Goal: Find specific page/section: Find specific page/section

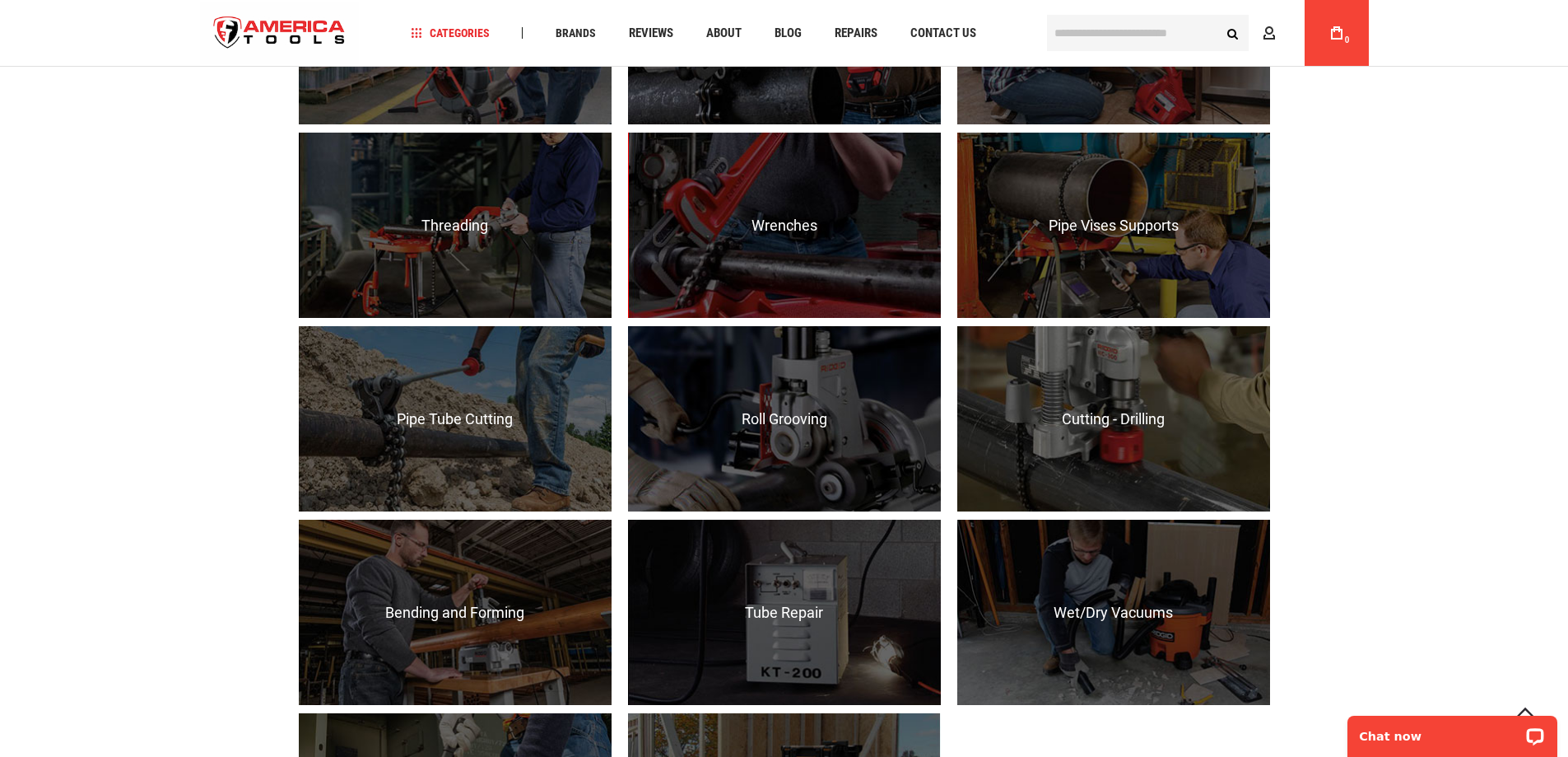
scroll to position [1152, 0]
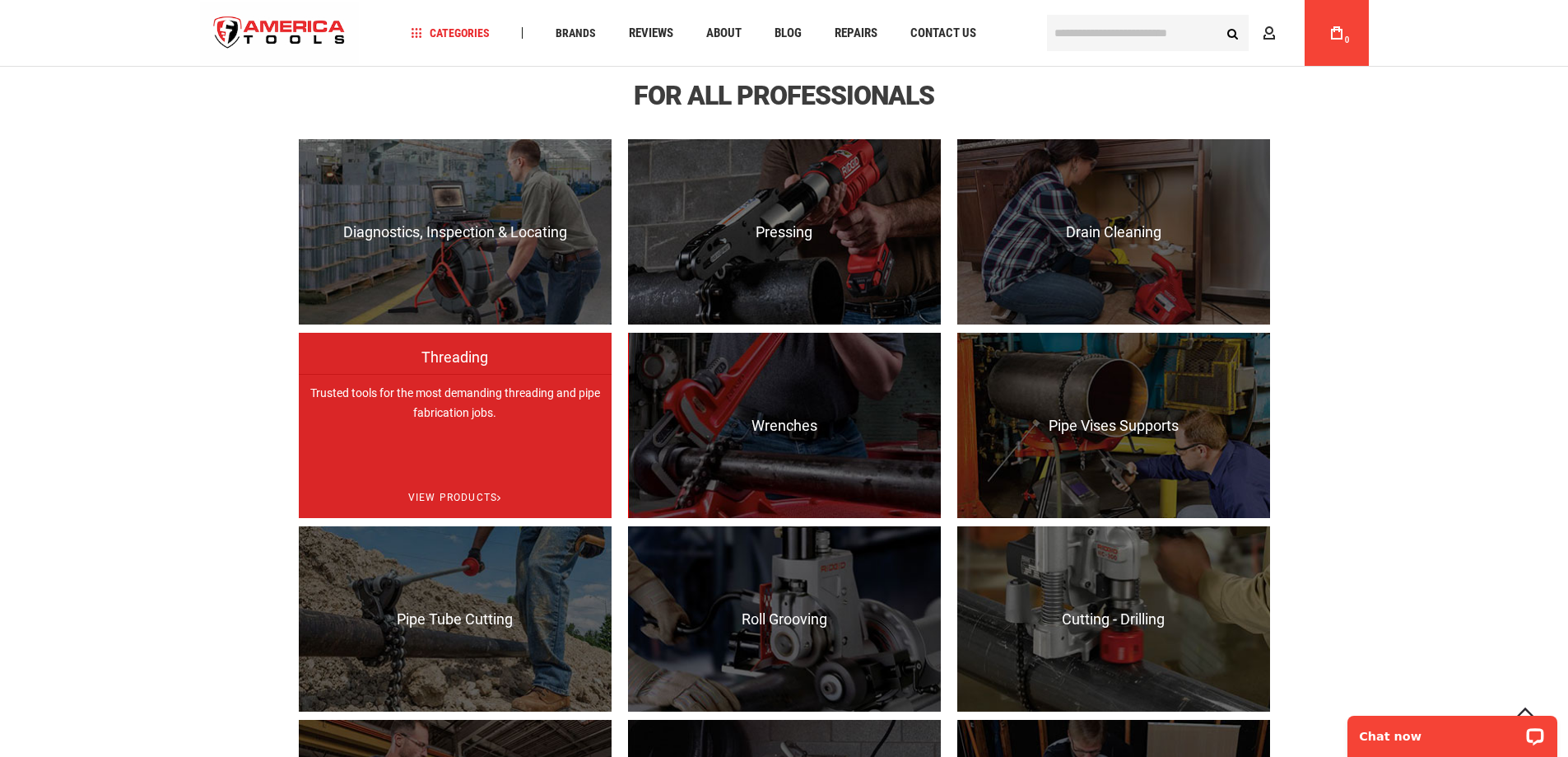
click at [473, 414] on p "Trusted tools for the most demanding threading and pipe fabrication jobs." at bounding box center [455, 466] width 313 height 185
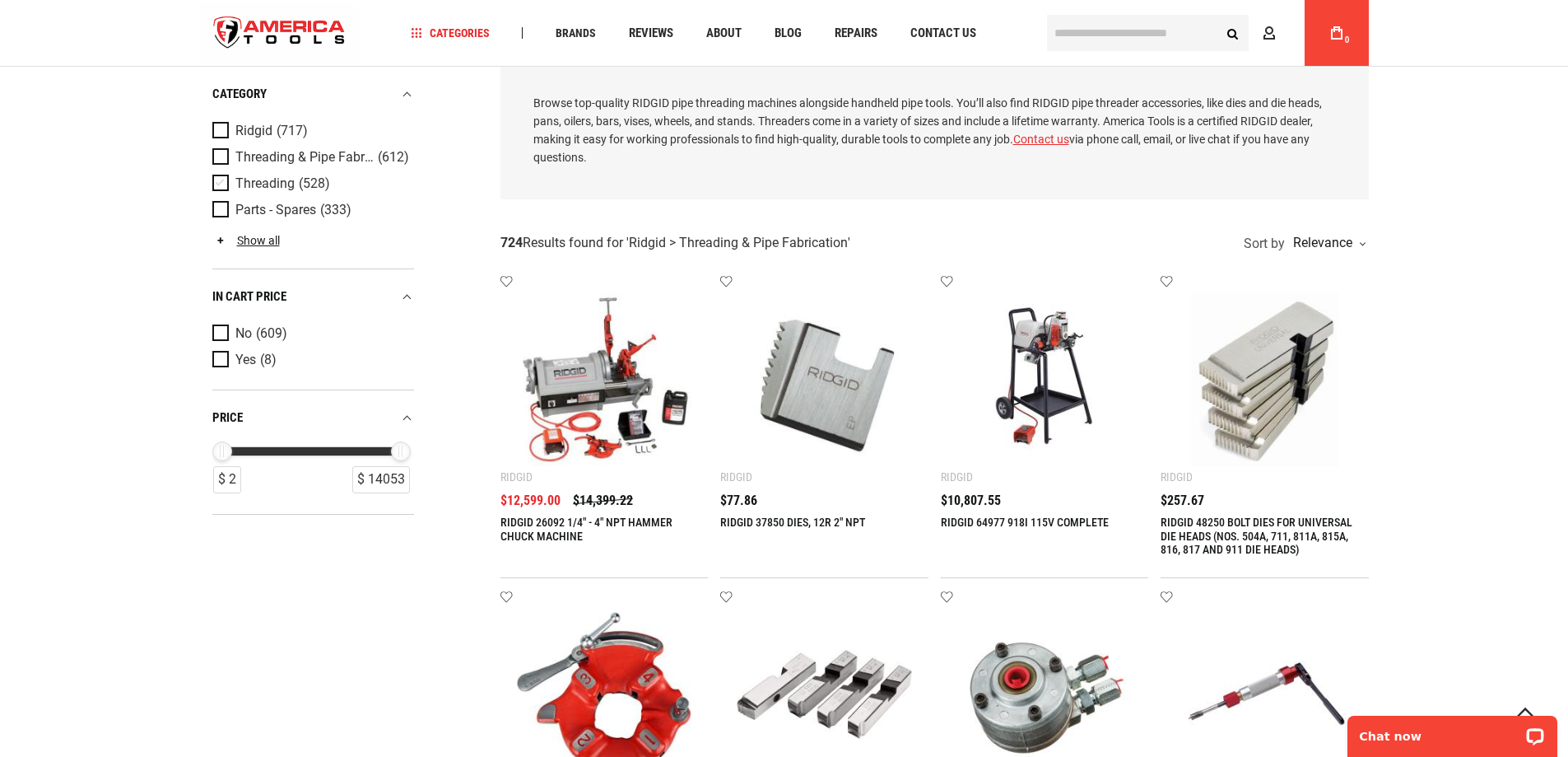
click at [217, 181] on span "Product Filters" at bounding box center [224, 183] width 23 height 18
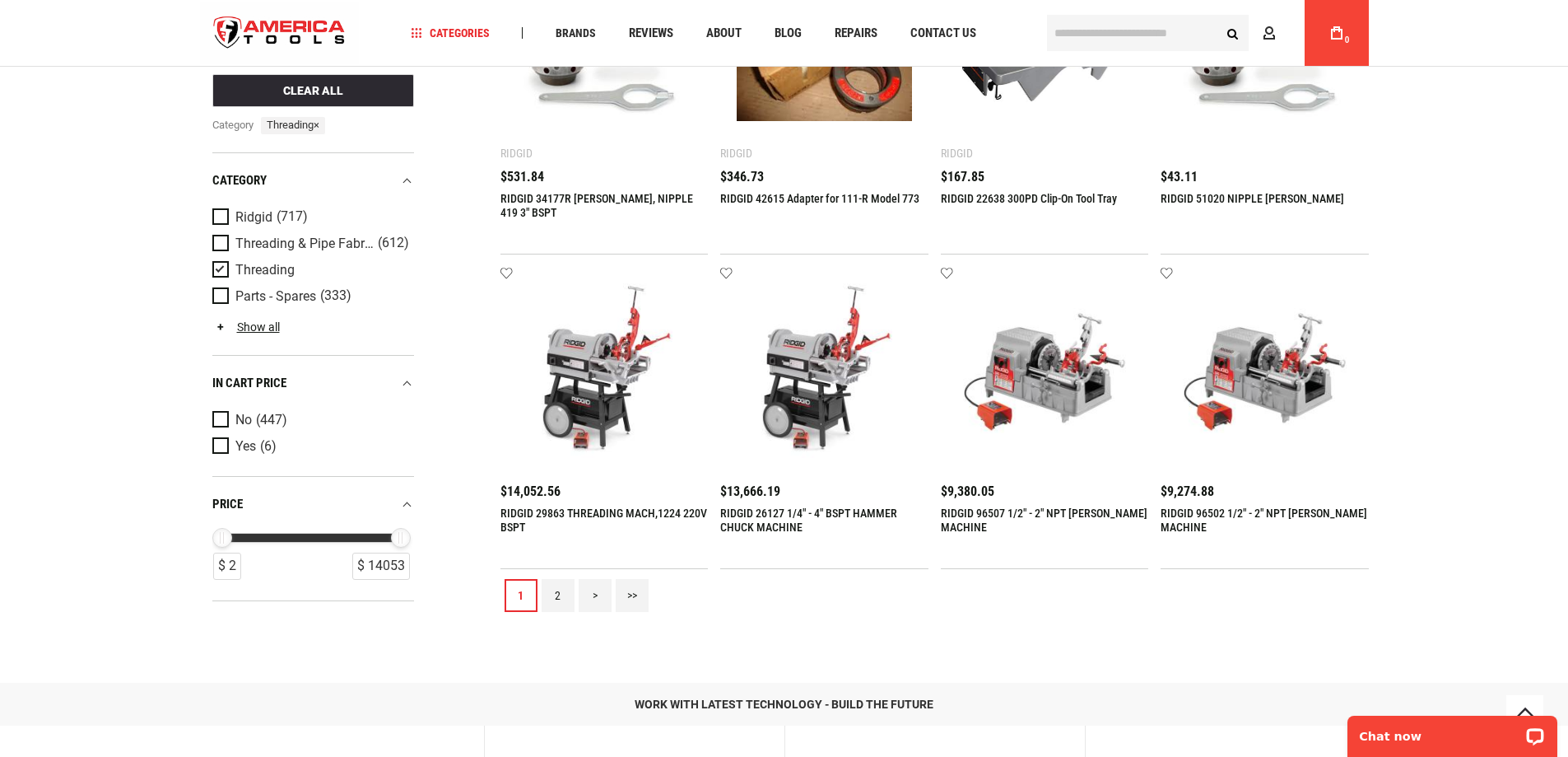
scroll to position [1690, 0]
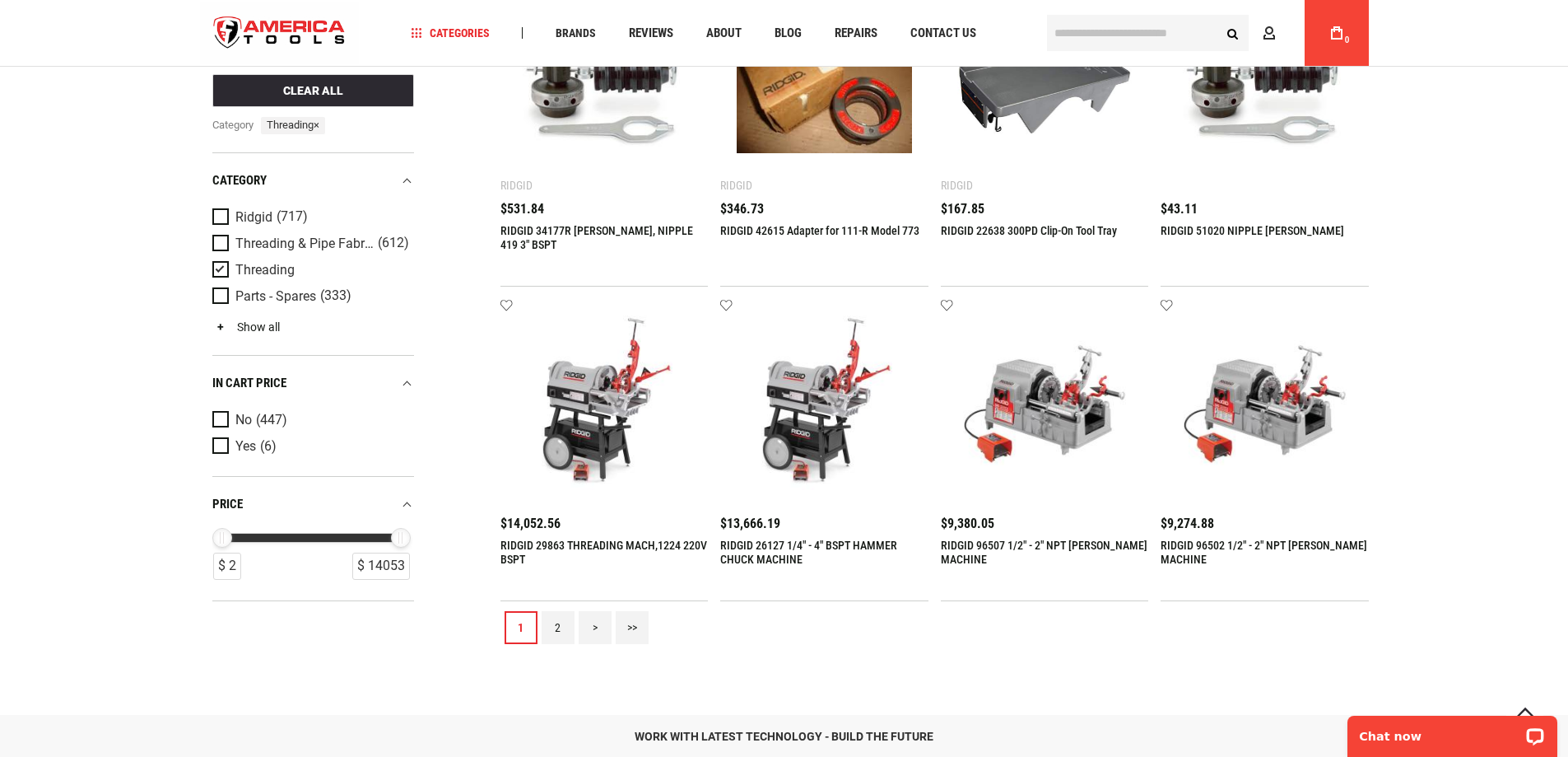
click at [249, 324] on link "Show all" at bounding box center [246, 326] width 67 height 13
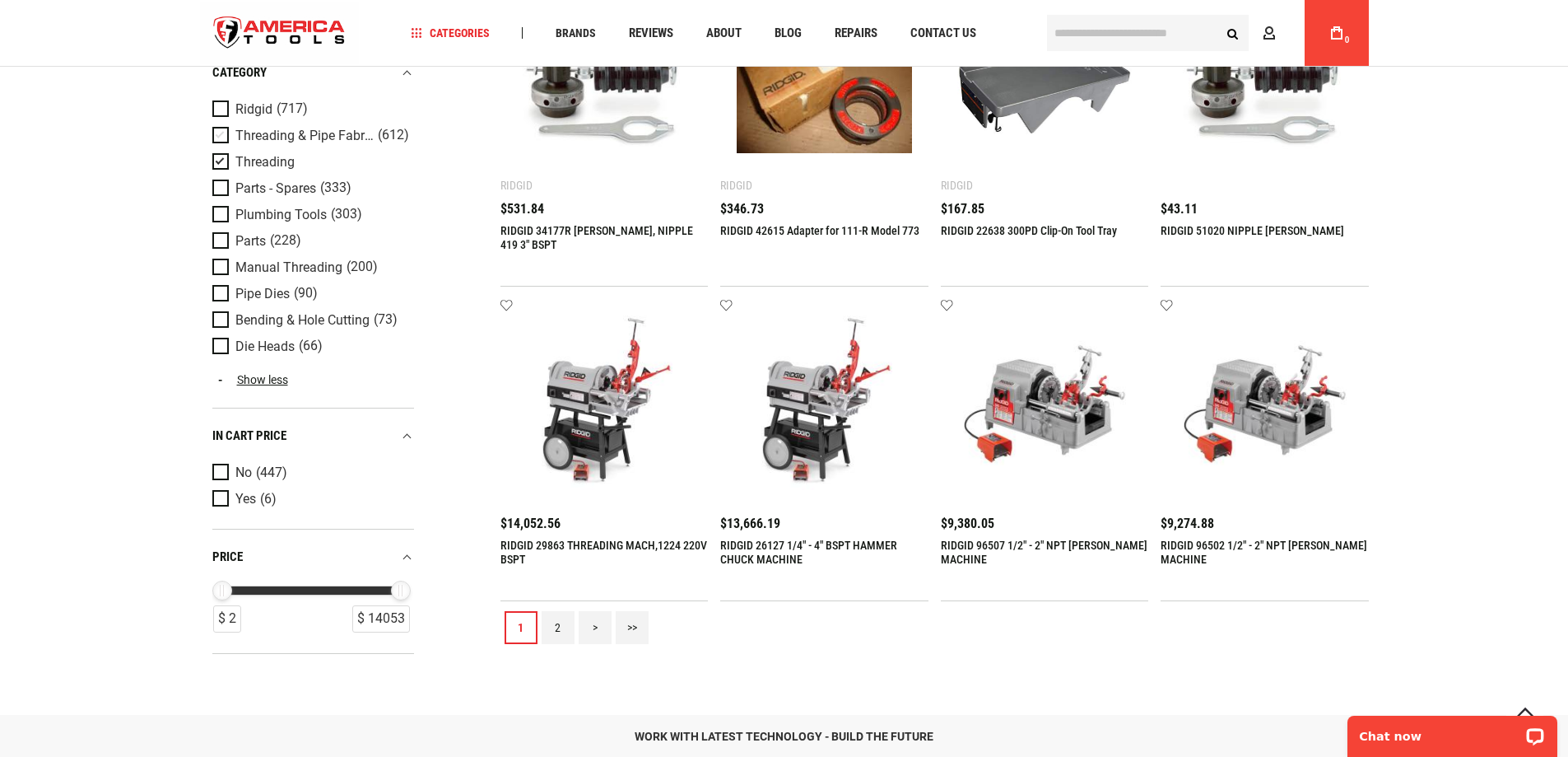
click at [220, 135] on span "Product Filters" at bounding box center [224, 136] width 23 height 18
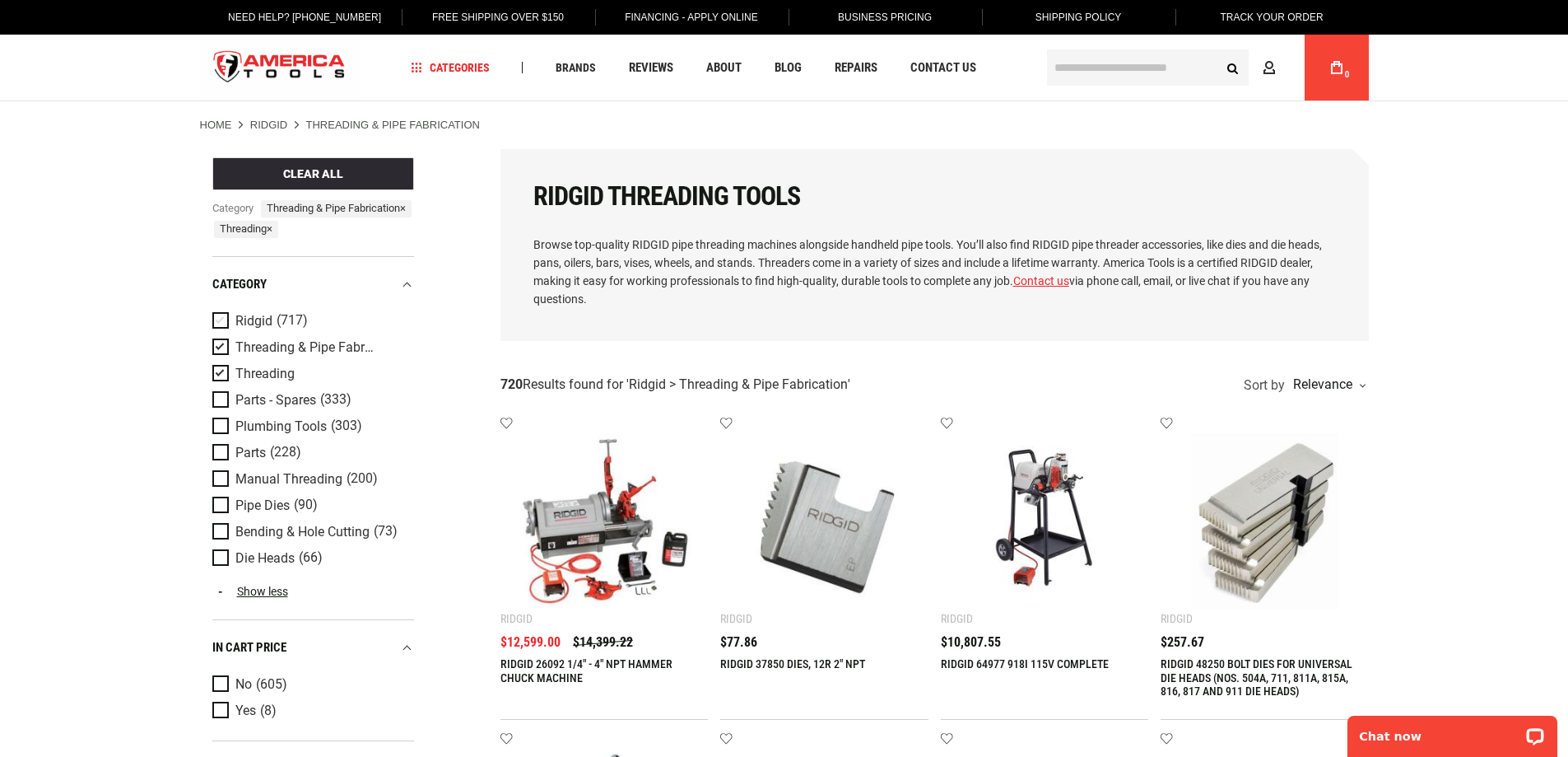
click at [218, 330] on span "Product Filters" at bounding box center [224, 321] width 23 height 18
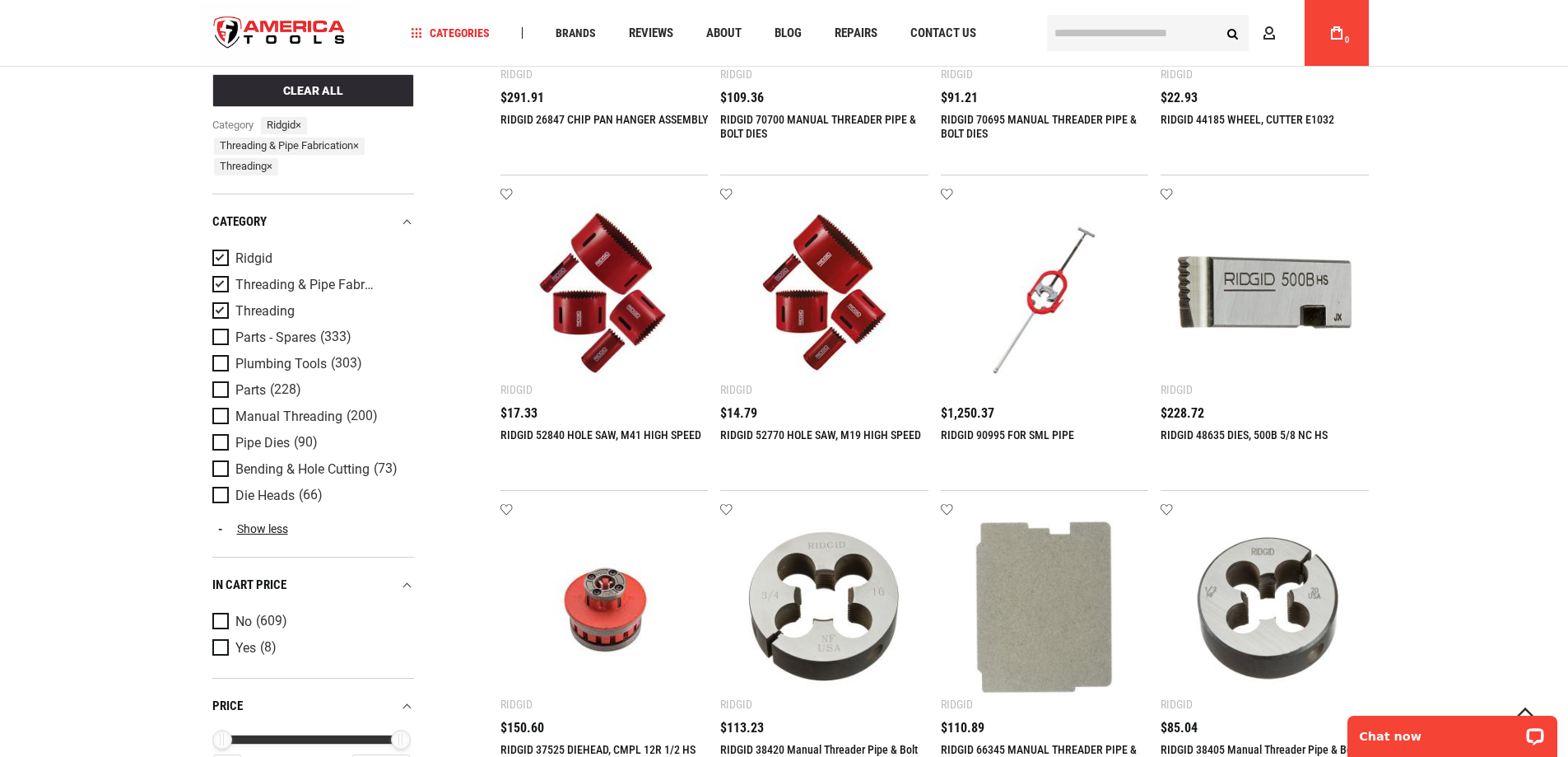
scroll to position [1729, 0]
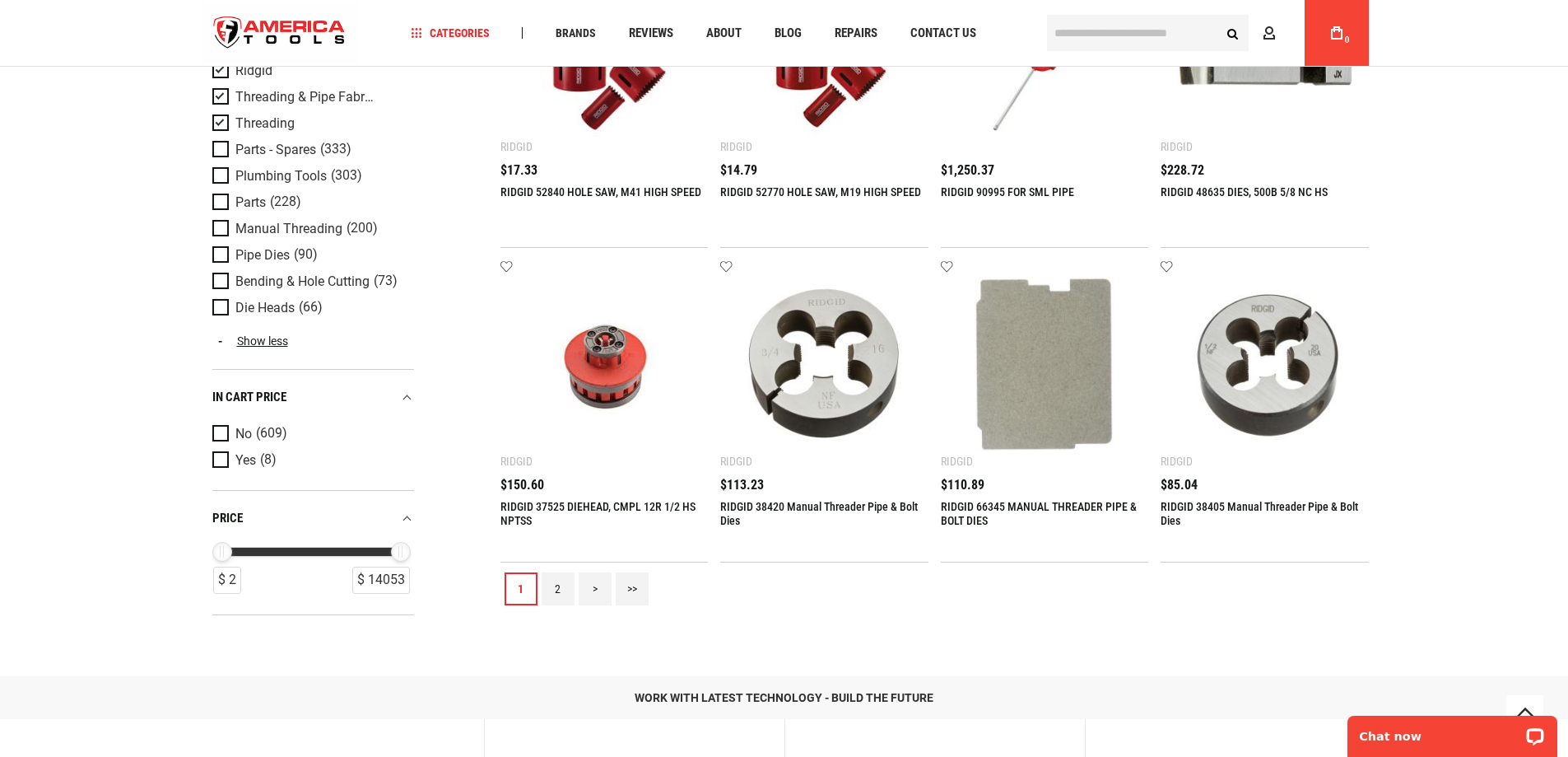
click at [558, 585] on link "2" at bounding box center [558, 588] width 33 height 33
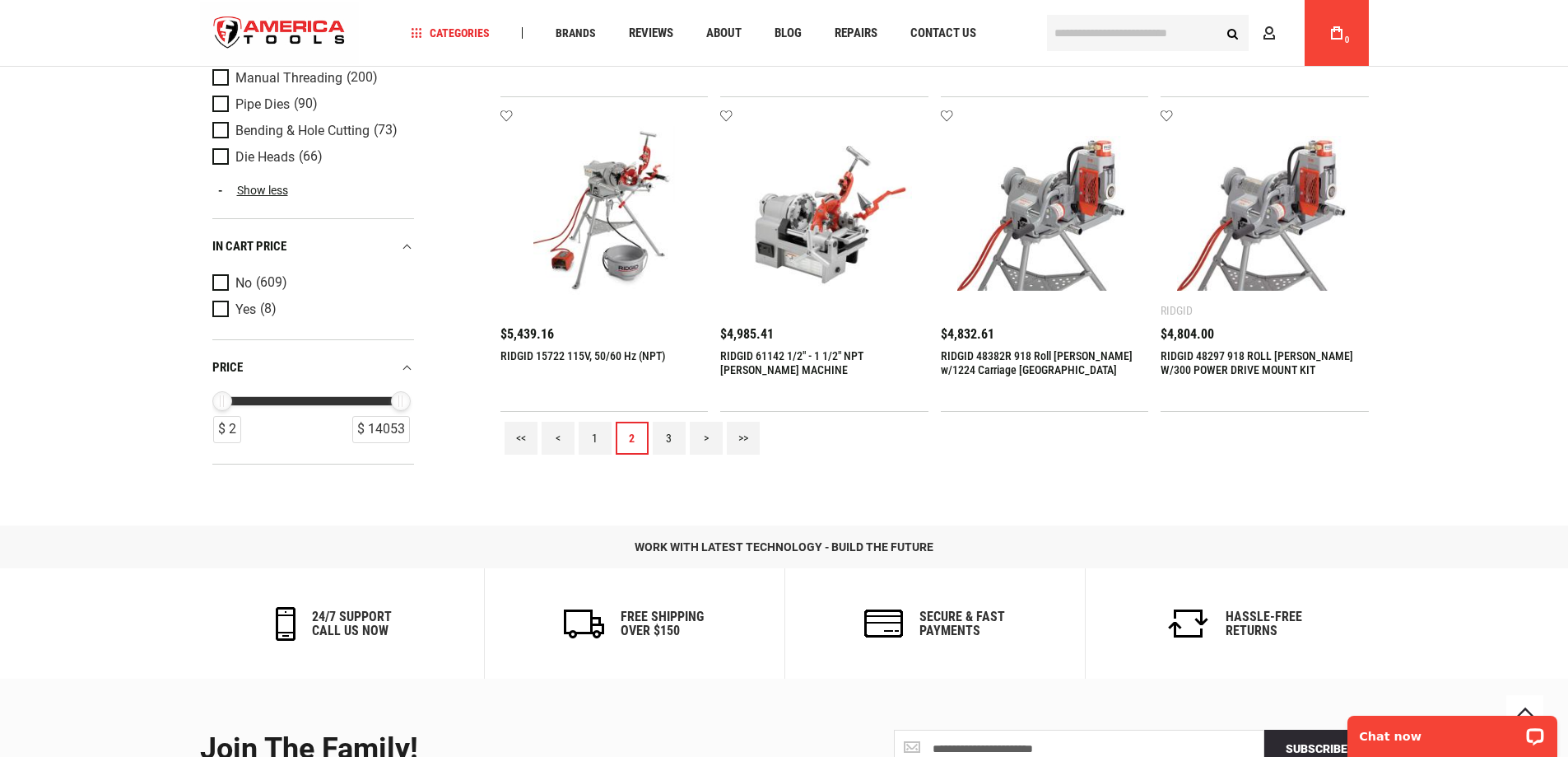
scroll to position [1894, 0]
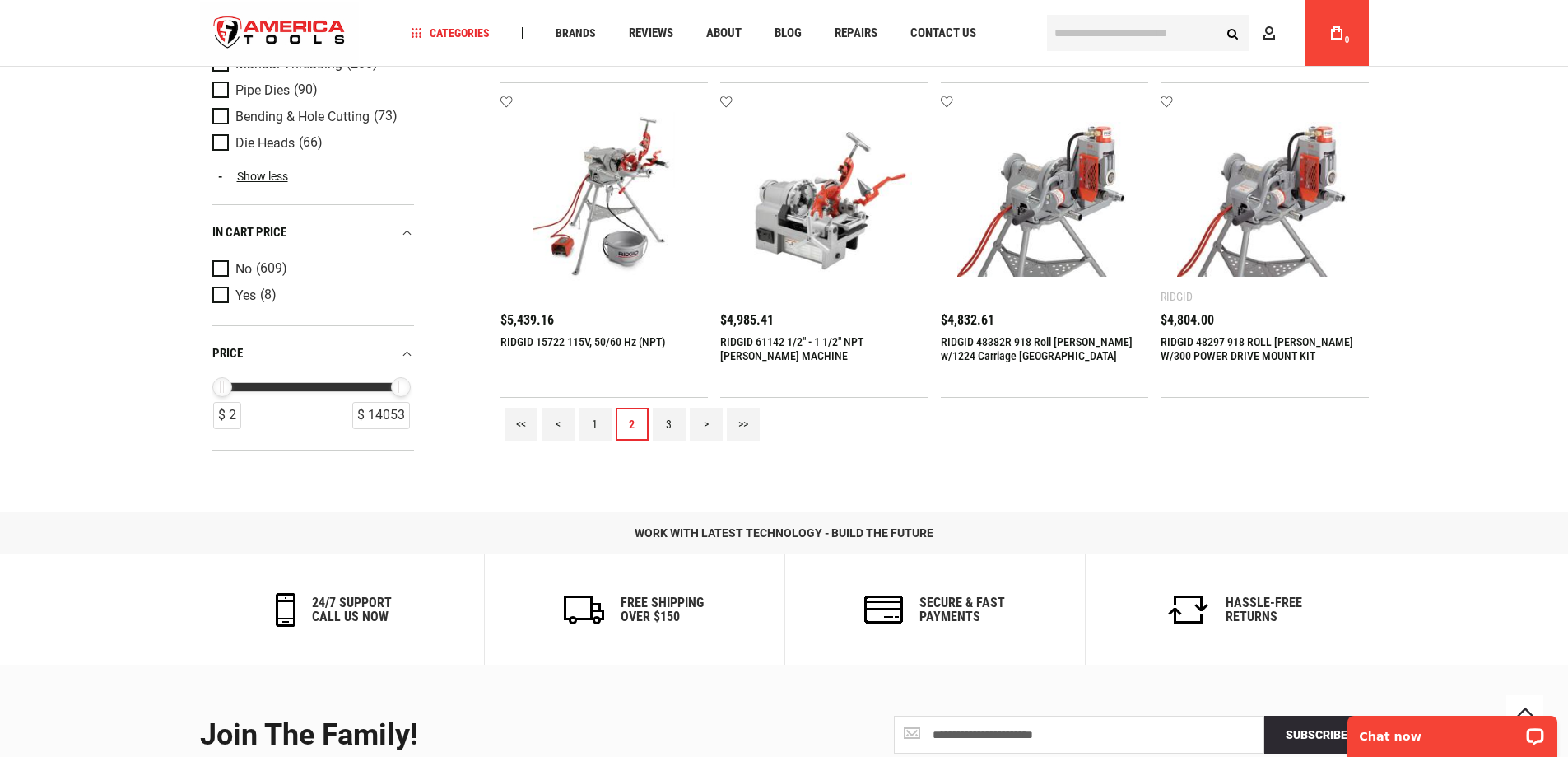
click at [671, 424] on link "3" at bounding box center [669, 424] width 33 height 33
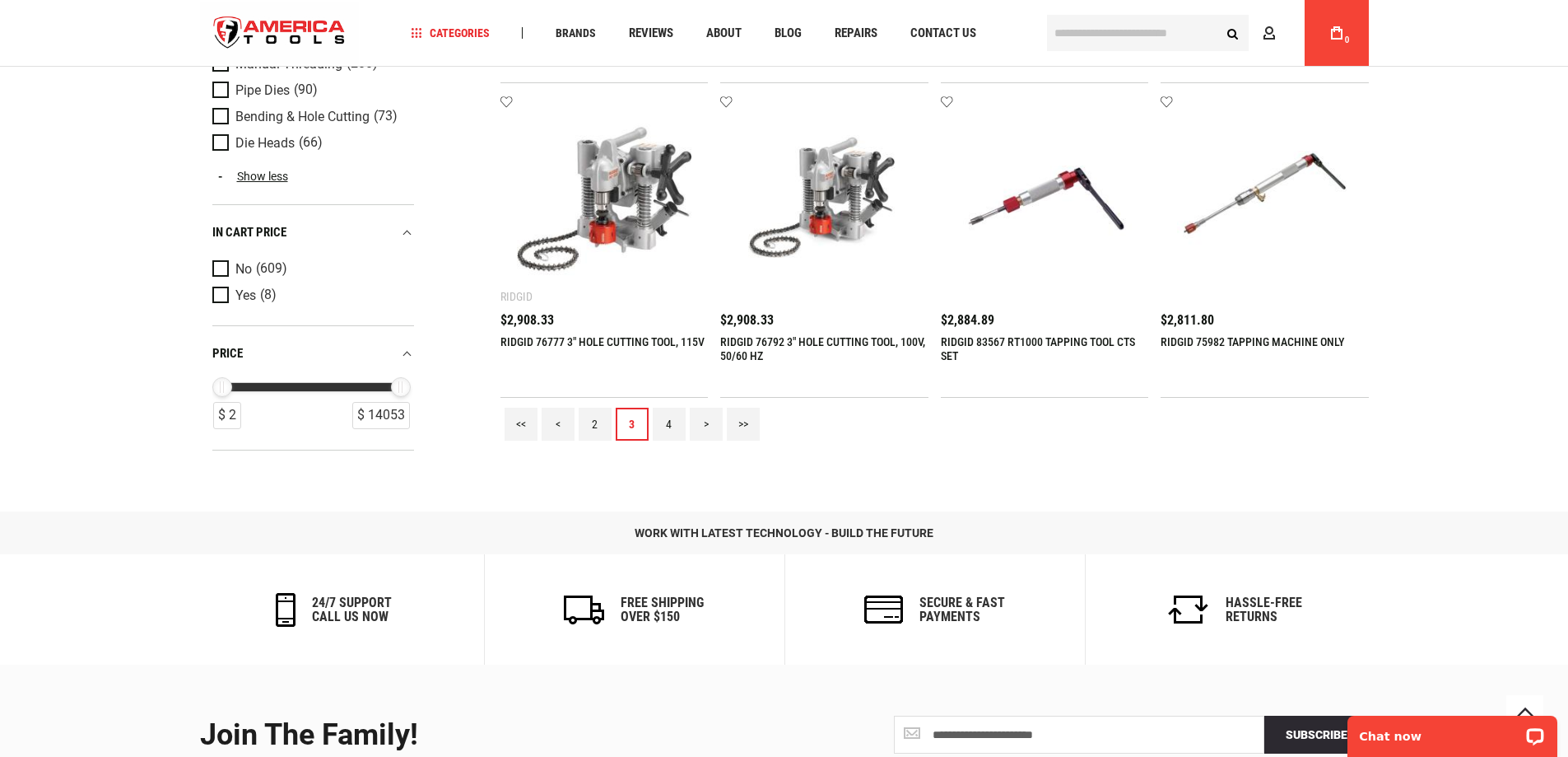
click at [671, 424] on link "4" at bounding box center [669, 424] width 33 height 33
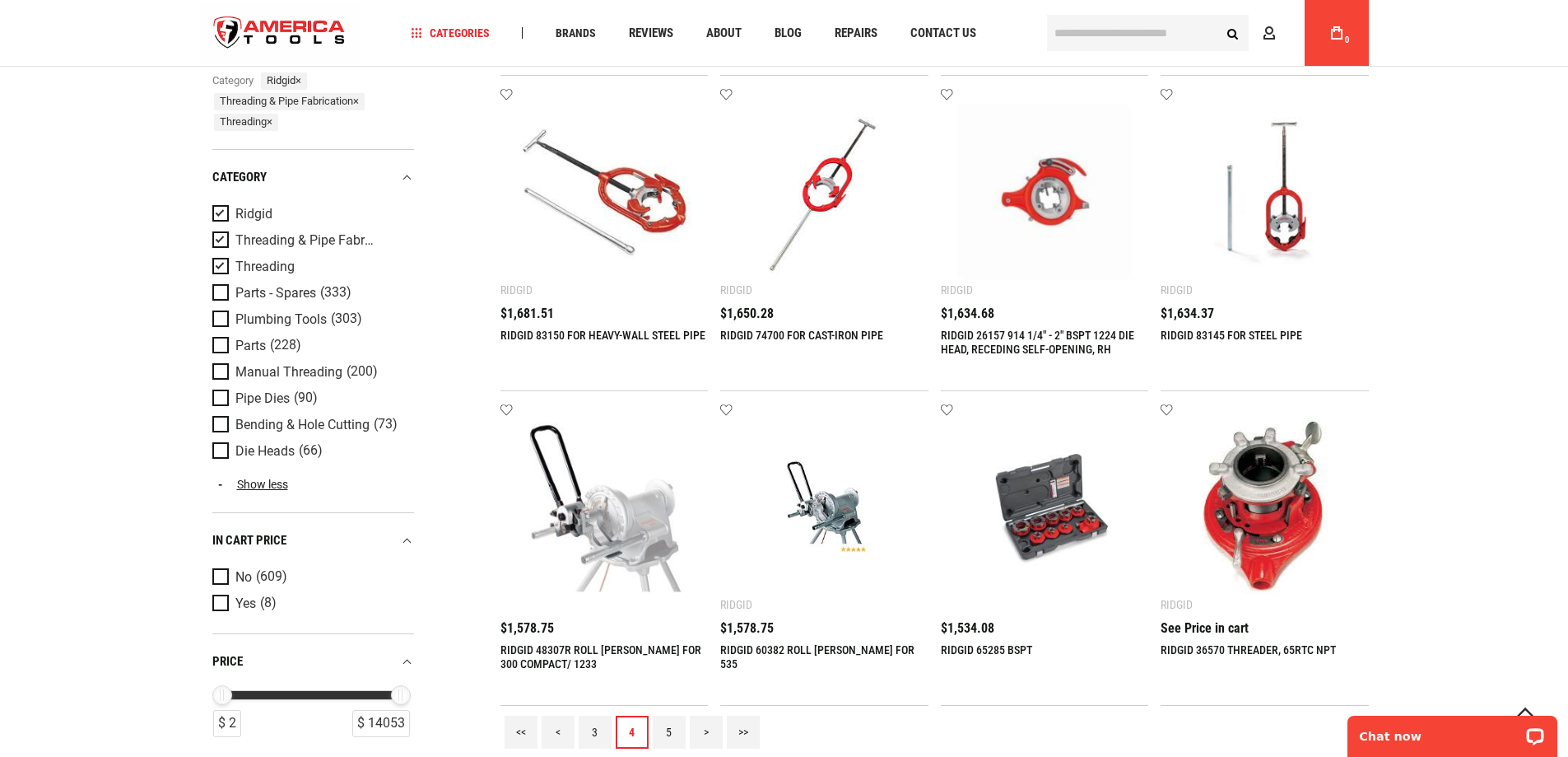
scroll to position [1812, 0]
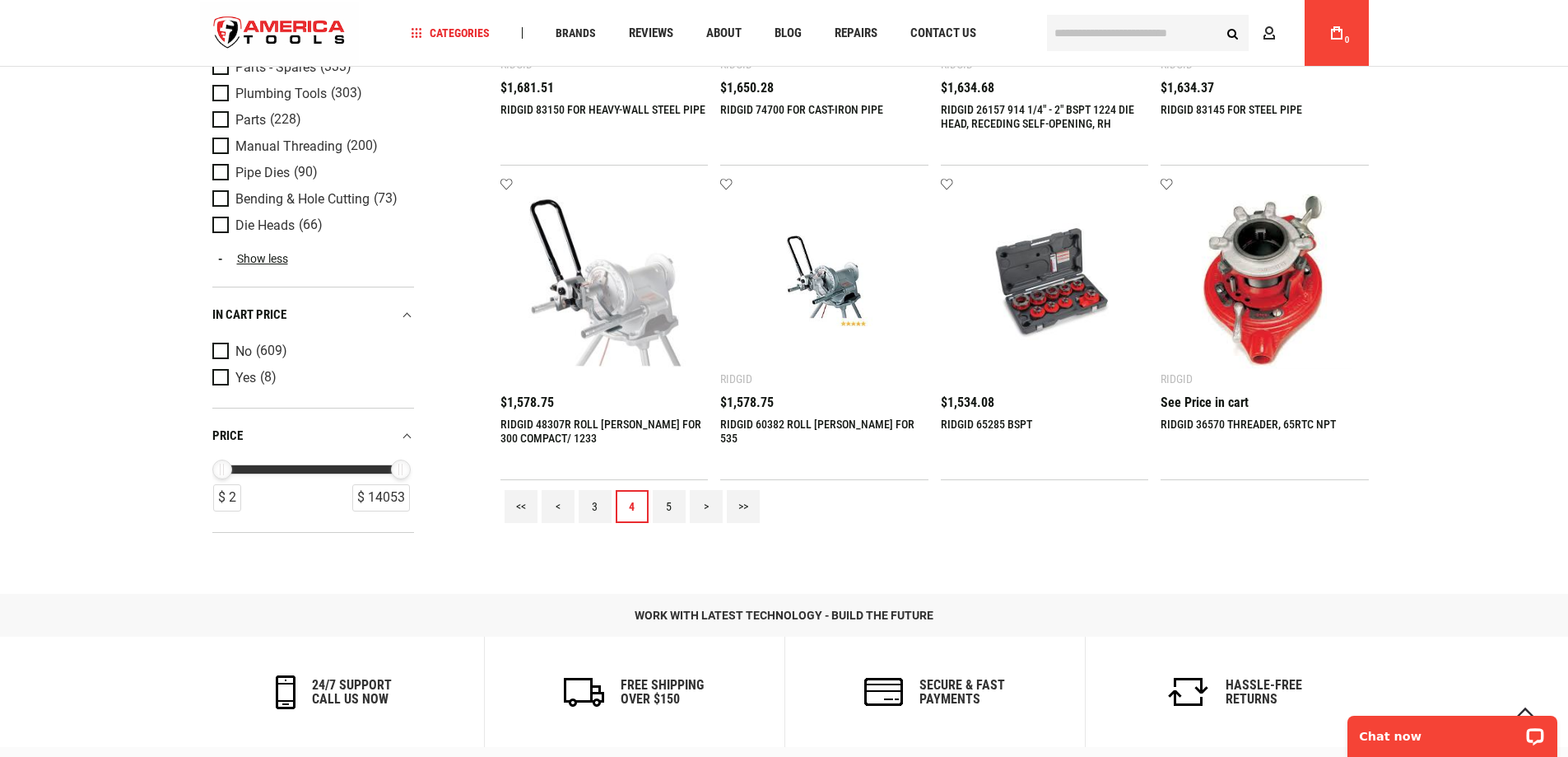
click at [669, 503] on link "5" at bounding box center [669, 506] width 33 height 33
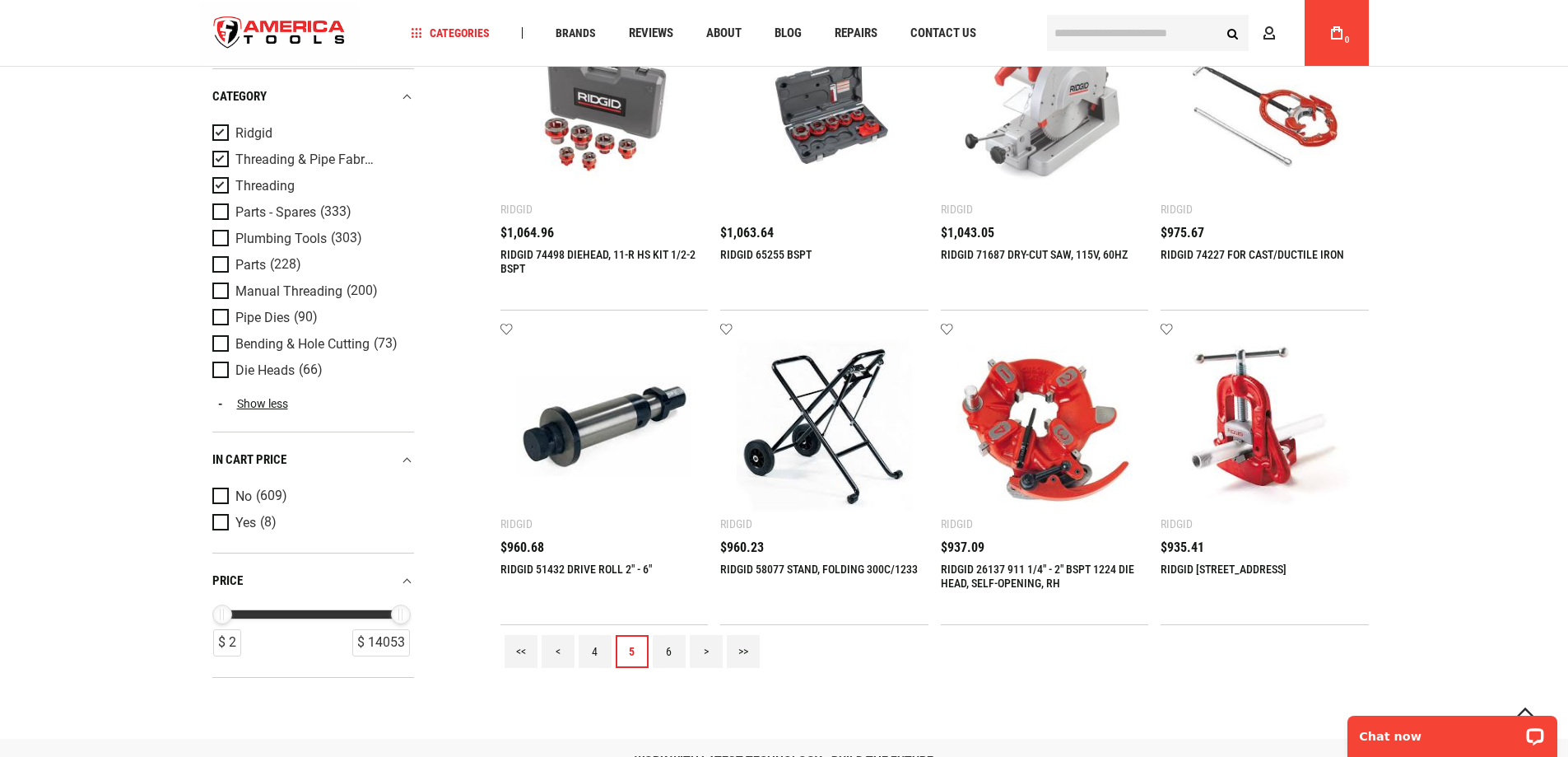
scroll to position [1894, 0]
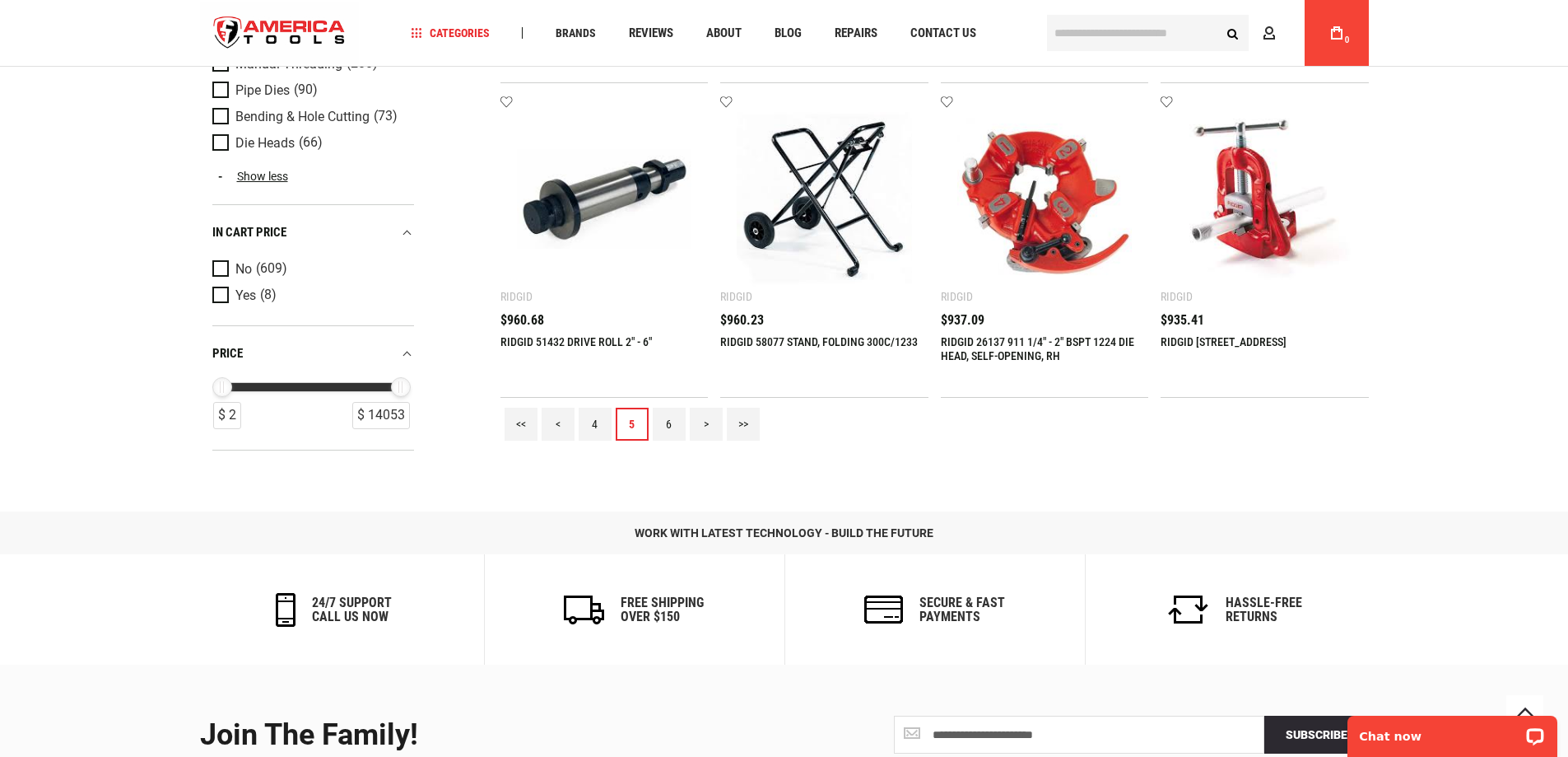
click at [668, 421] on link "6" at bounding box center [669, 424] width 33 height 33
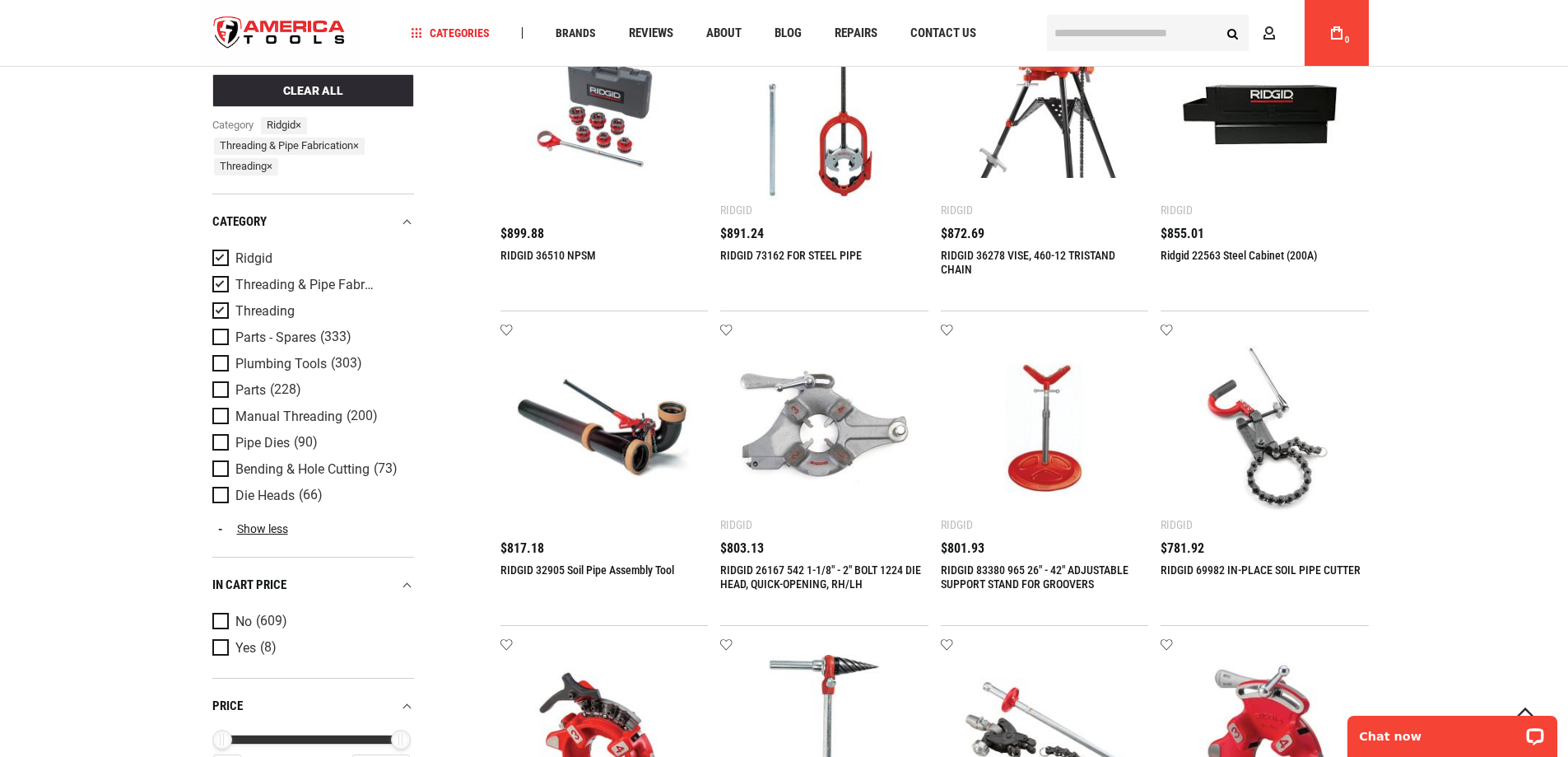
scroll to position [0, 0]
